Goal: Find specific page/section: Find specific page/section

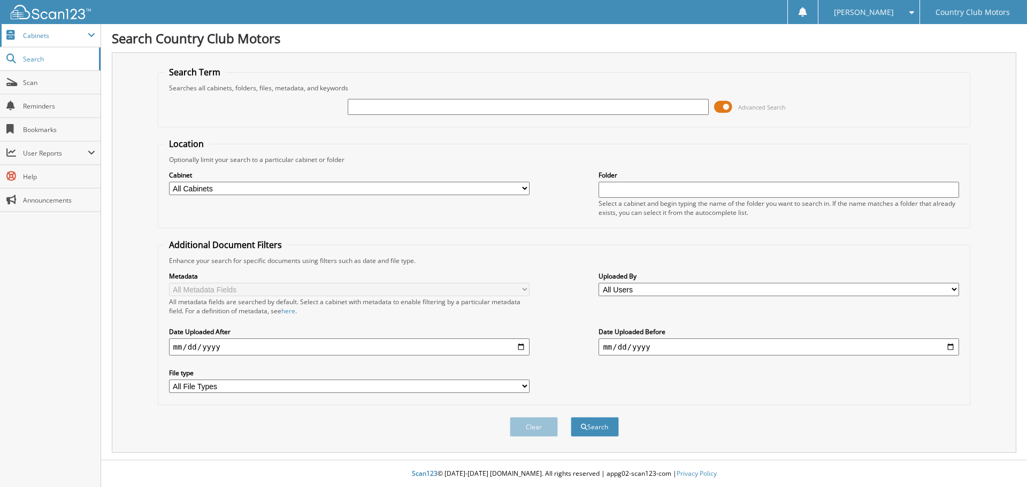
click at [33, 30] on span "Cabinets" at bounding box center [50, 35] width 101 height 23
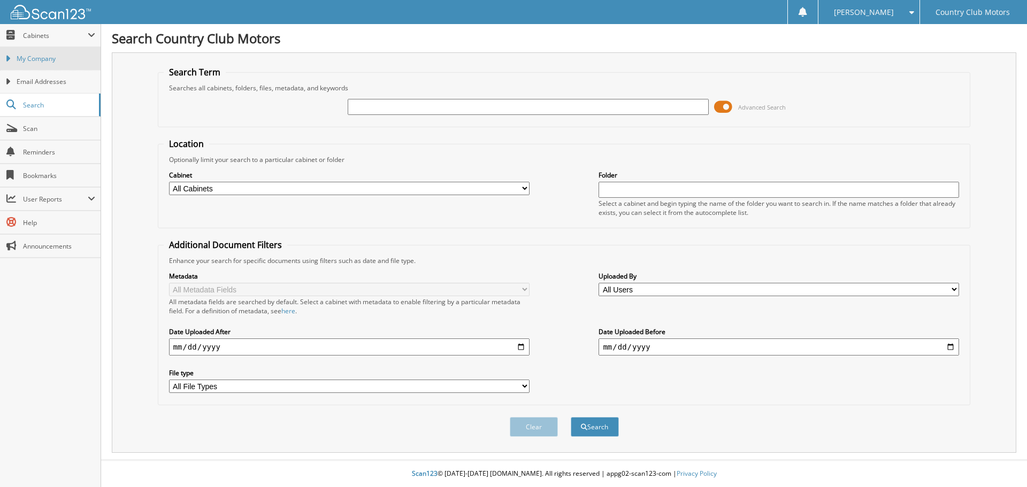
click at [42, 58] on span "My Company" at bounding box center [56, 59] width 79 height 10
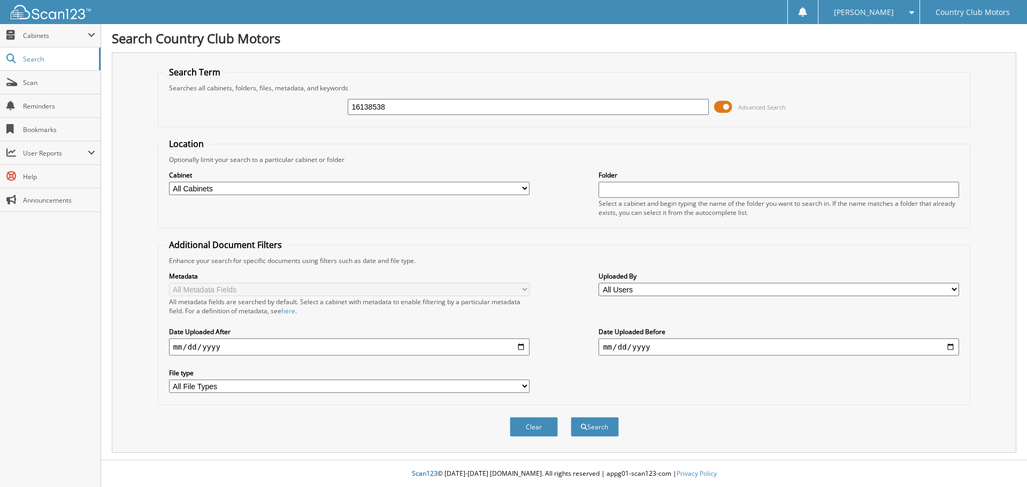
type input "16138538"
click at [570, 417] on button "Search" at bounding box center [594, 427] width 48 height 20
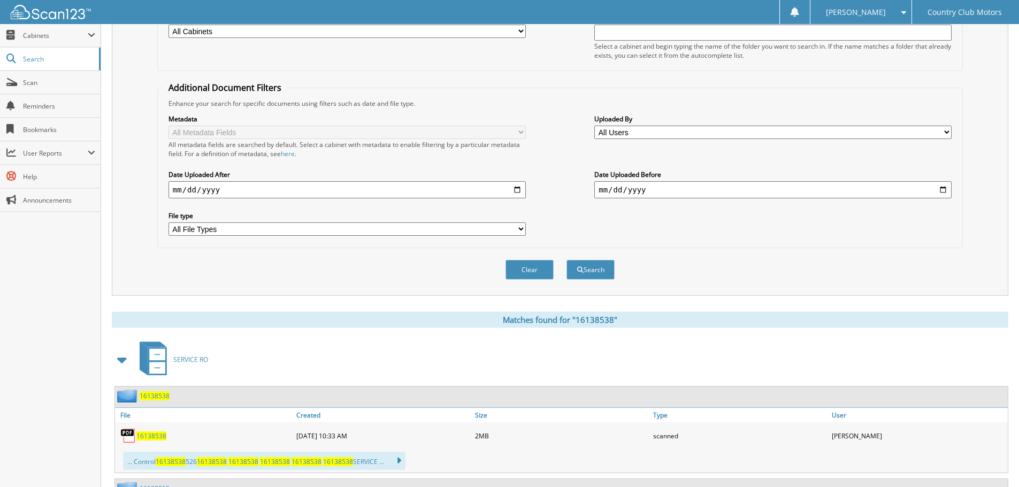
scroll to position [263, 0]
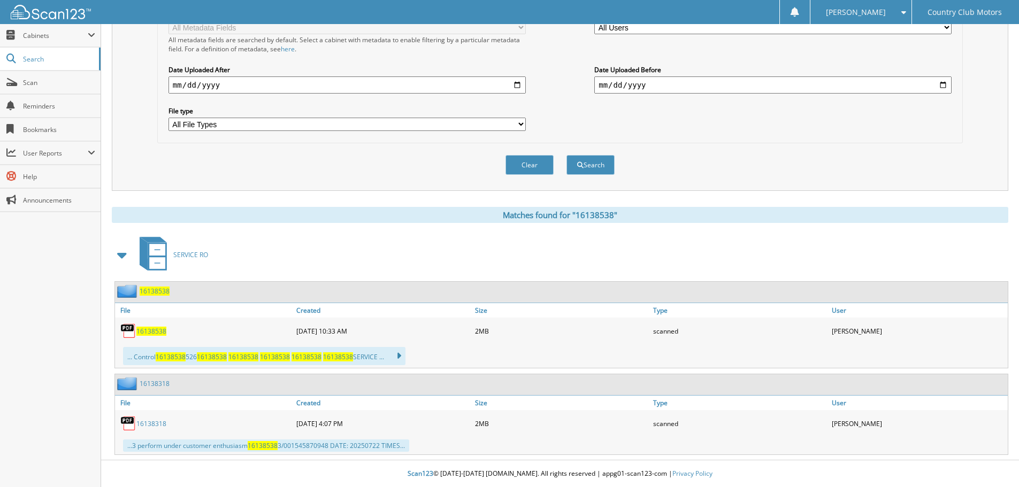
click at [149, 333] on span "16138538" at bounding box center [151, 331] width 30 height 9
click at [131, 329] on img at bounding box center [128, 331] width 16 height 16
click at [158, 289] on span "16138538" at bounding box center [155, 291] width 30 height 9
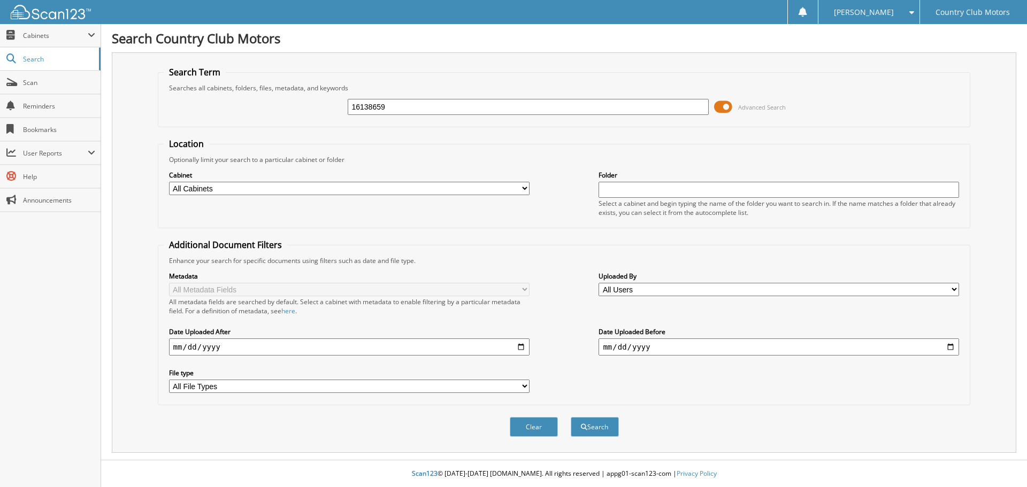
type input "16138659"
click at [570, 417] on button "Search" at bounding box center [594, 427] width 48 height 20
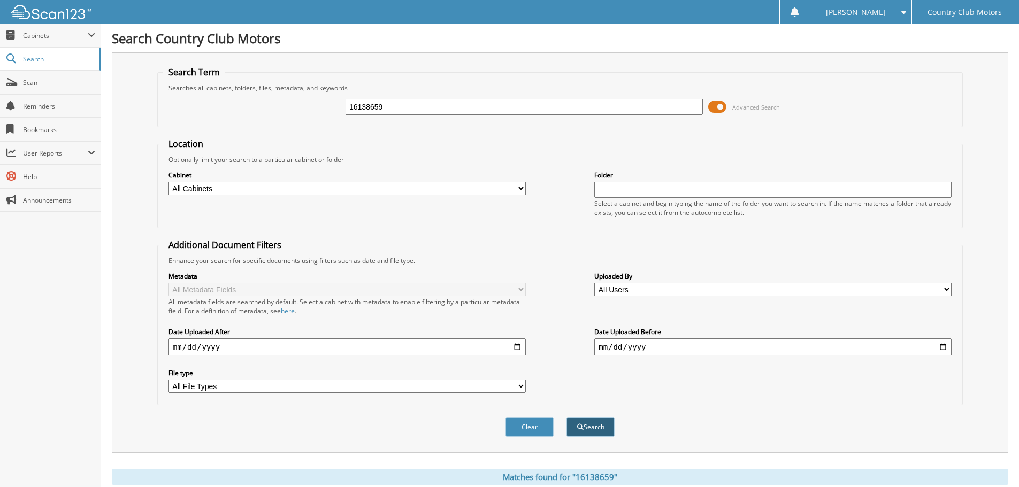
click at [585, 430] on button "Search" at bounding box center [590, 427] width 48 height 20
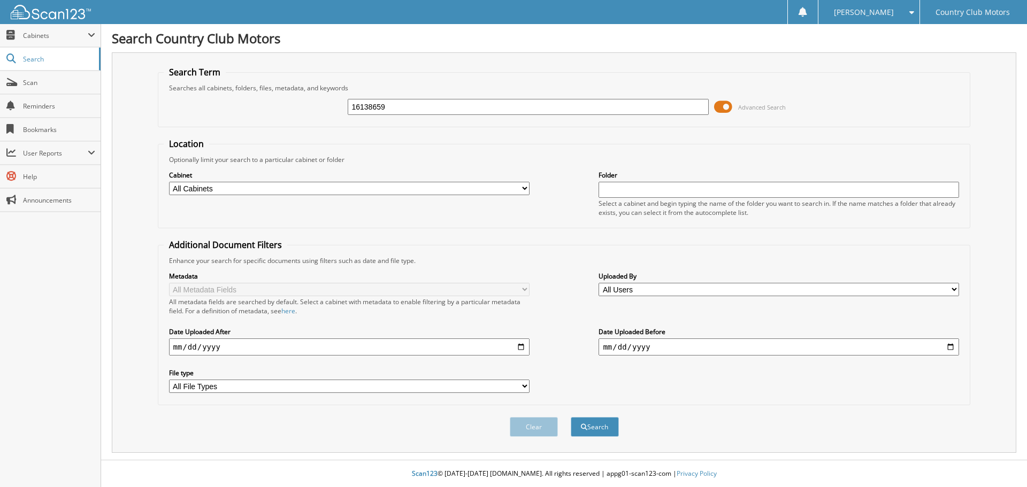
click at [453, 97] on div "16138659 Advanced Search" at bounding box center [564, 106] width 801 height 29
click at [403, 111] on input "16138659" at bounding box center [528, 107] width 360 height 16
type input "16138538"
click at [570, 417] on button "Search" at bounding box center [594, 427] width 48 height 20
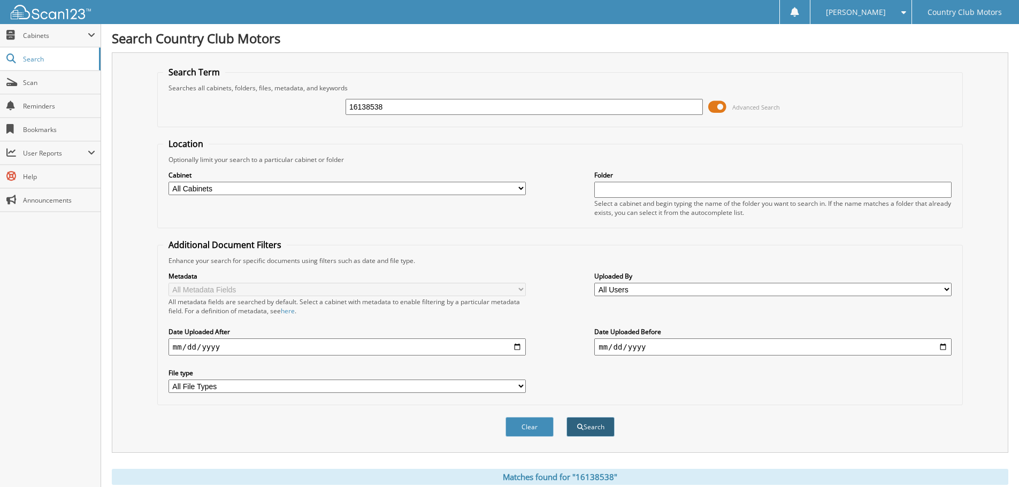
click at [597, 427] on button "Search" at bounding box center [590, 427] width 48 height 20
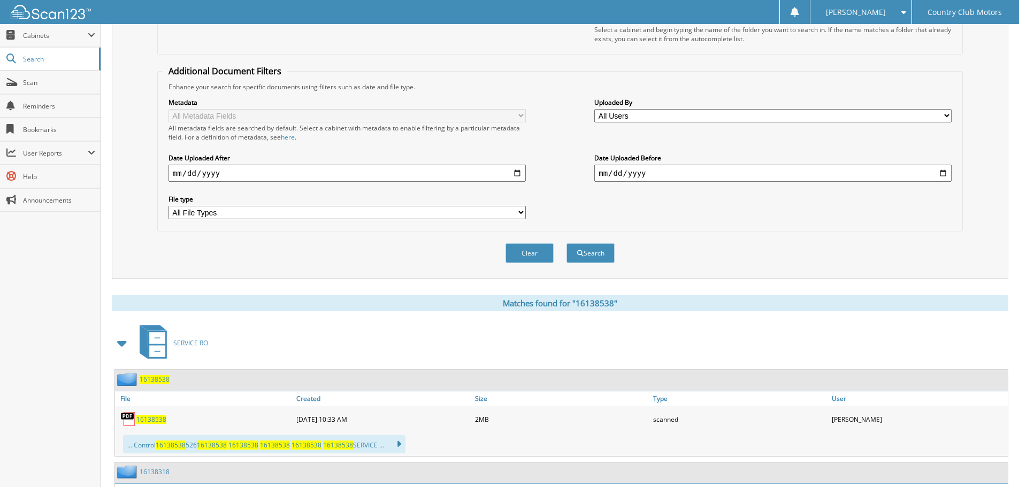
scroll to position [263, 0]
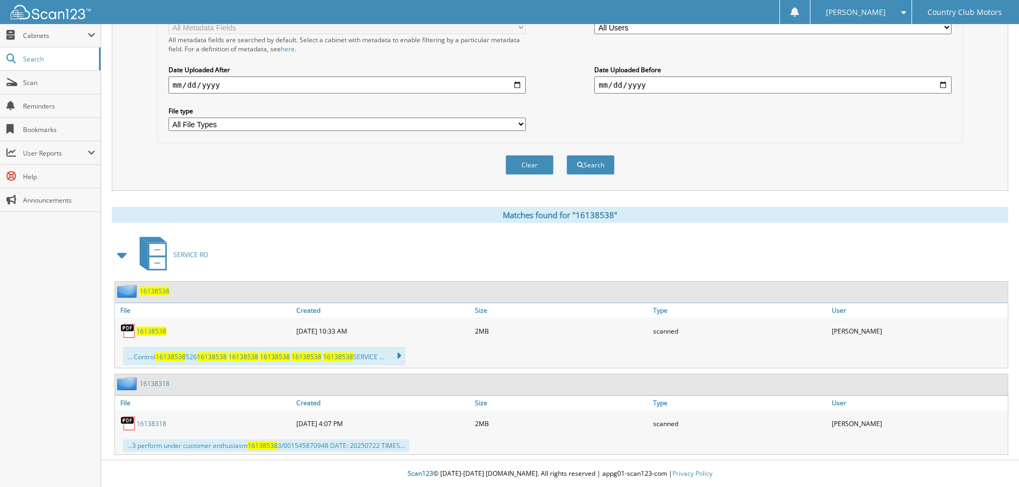
click at [149, 293] on span "16138538" at bounding box center [155, 291] width 30 height 9
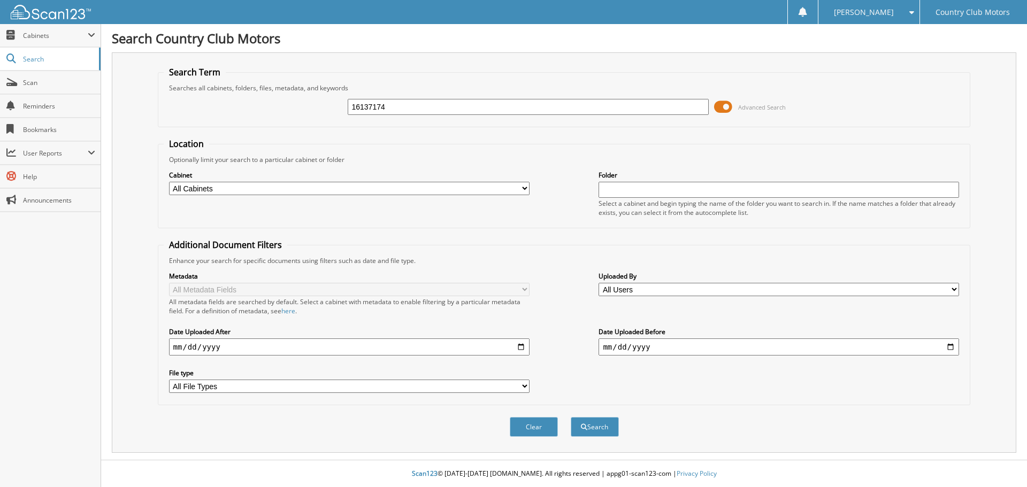
type input "16137174"
click at [570, 417] on button "Search" at bounding box center [594, 427] width 48 height 20
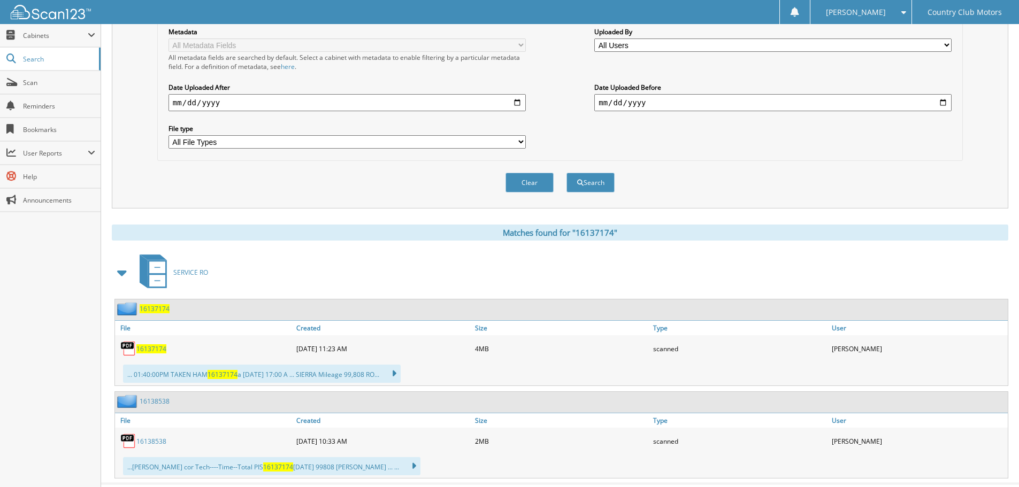
scroll to position [267, 0]
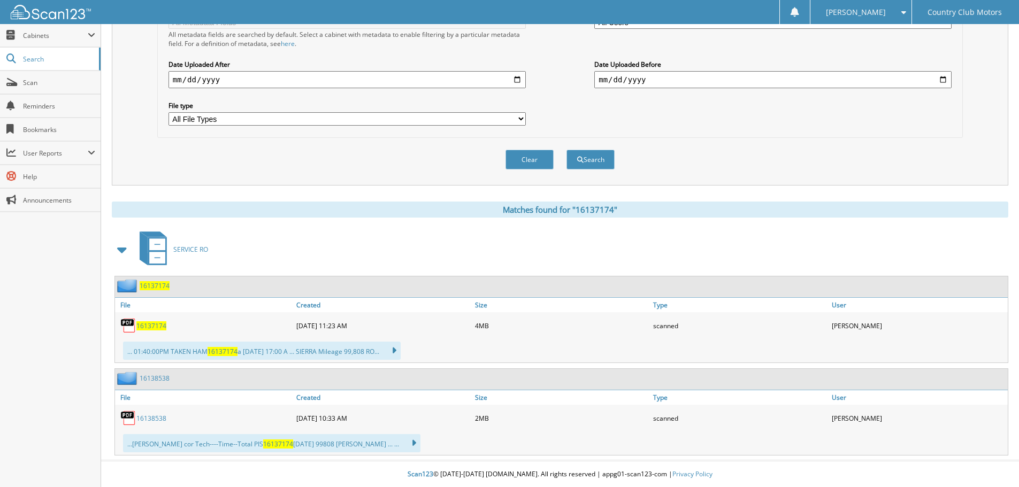
click at [157, 286] on span "16137174" at bounding box center [155, 285] width 30 height 9
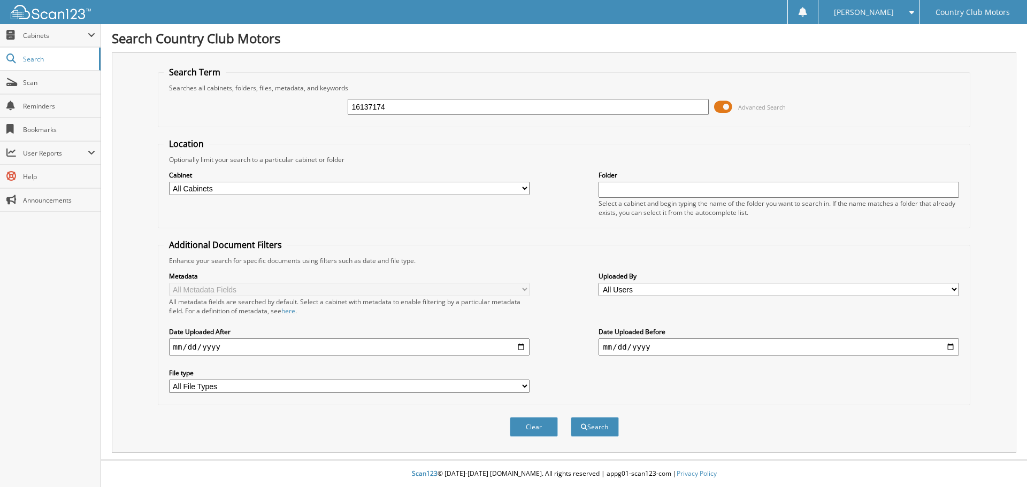
type input "16137174"
click at [570, 417] on button "Search" at bounding box center [594, 427] width 48 height 20
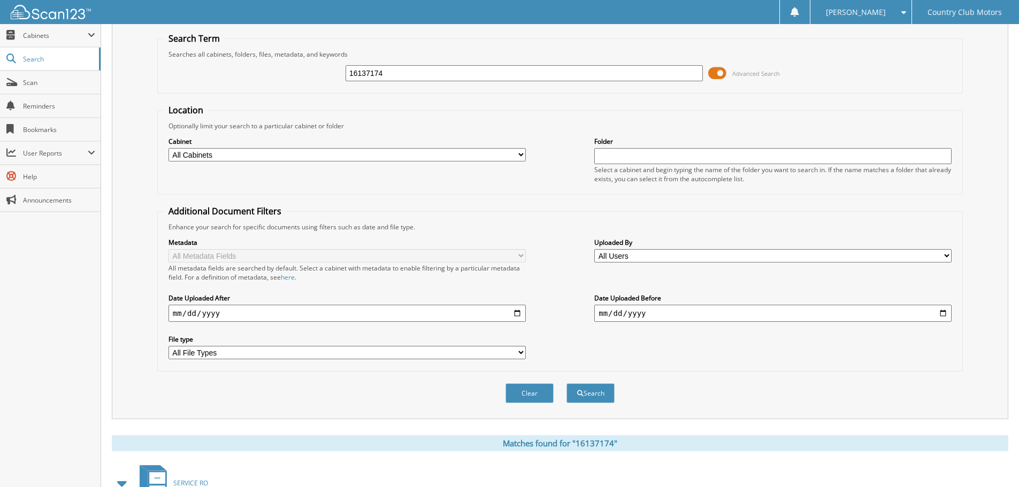
scroll to position [267, 0]
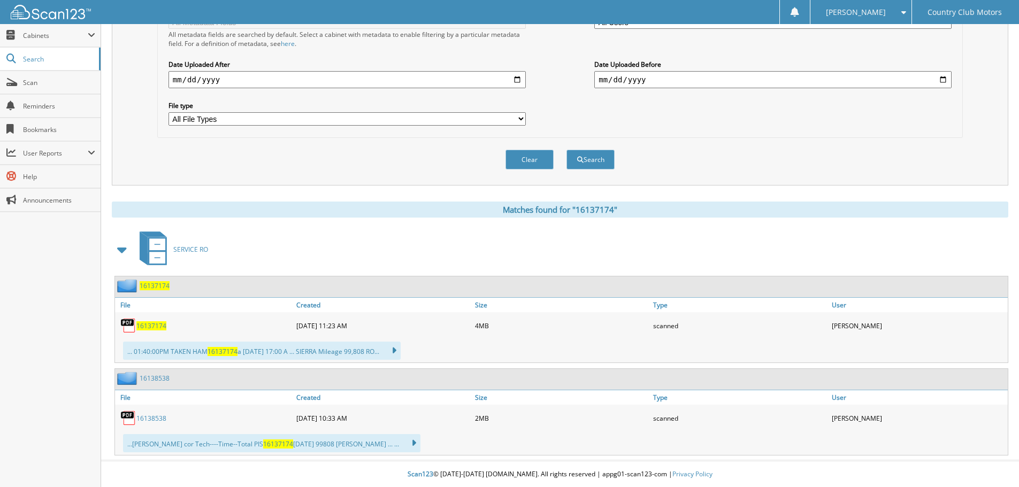
click at [146, 327] on span "16137174" at bounding box center [151, 325] width 30 height 9
click at [126, 325] on img at bounding box center [128, 326] width 16 height 16
click at [126, 323] on img at bounding box center [128, 326] width 16 height 16
click at [150, 286] on span "16137174" at bounding box center [155, 285] width 30 height 9
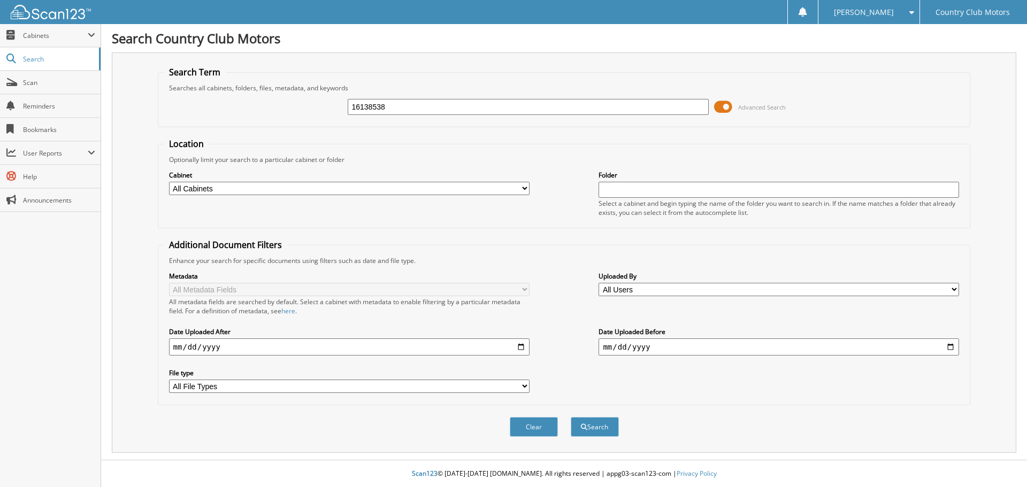
type input "16138538"
click at [570, 417] on button "Search" at bounding box center [594, 427] width 48 height 20
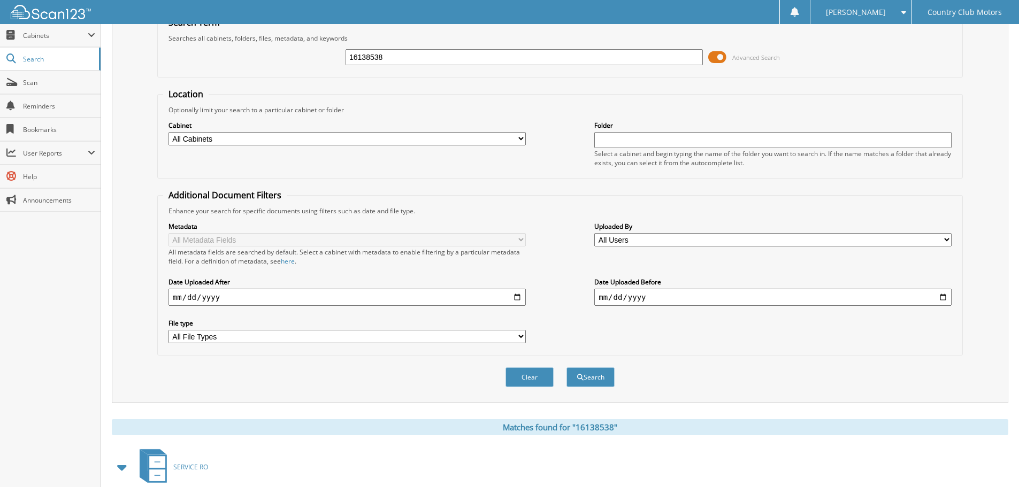
scroll to position [263, 0]
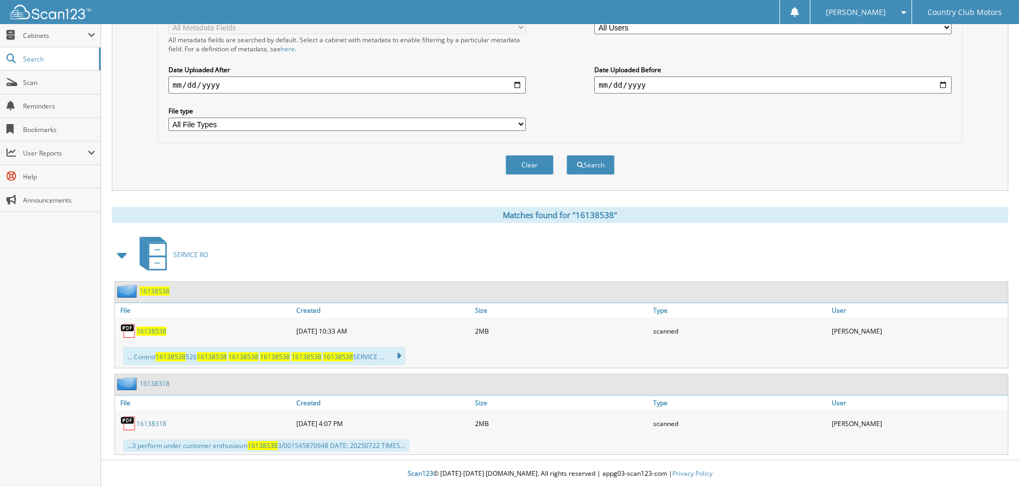
click at [135, 291] on img at bounding box center [128, 290] width 22 height 13
click at [151, 330] on span "16138538" at bounding box center [151, 331] width 30 height 9
